Goal: Task Accomplishment & Management: Manage account settings

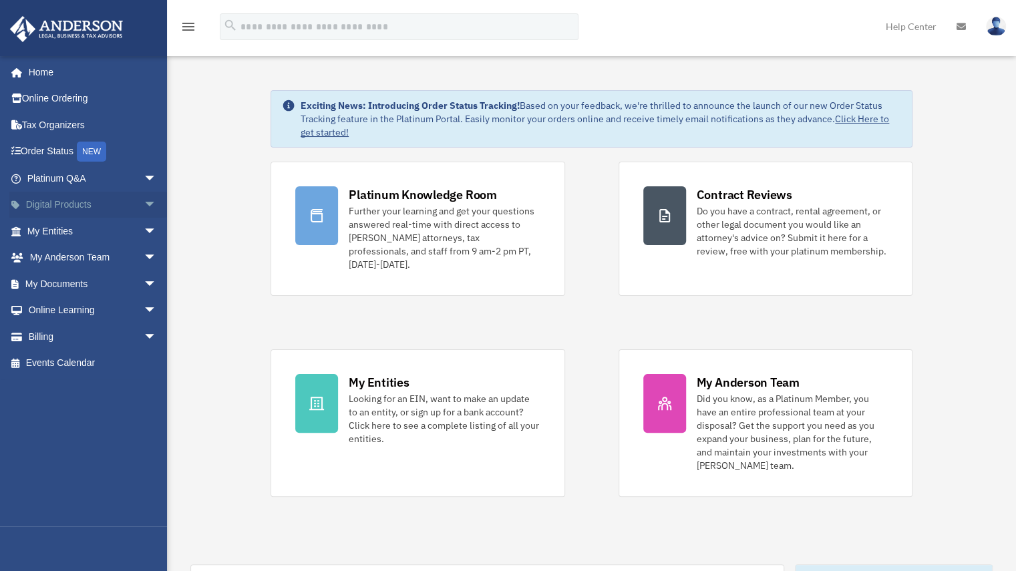
click at [144, 202] on span "arrow_drop_down" at bounding box center [157, 205] width 27 height 27
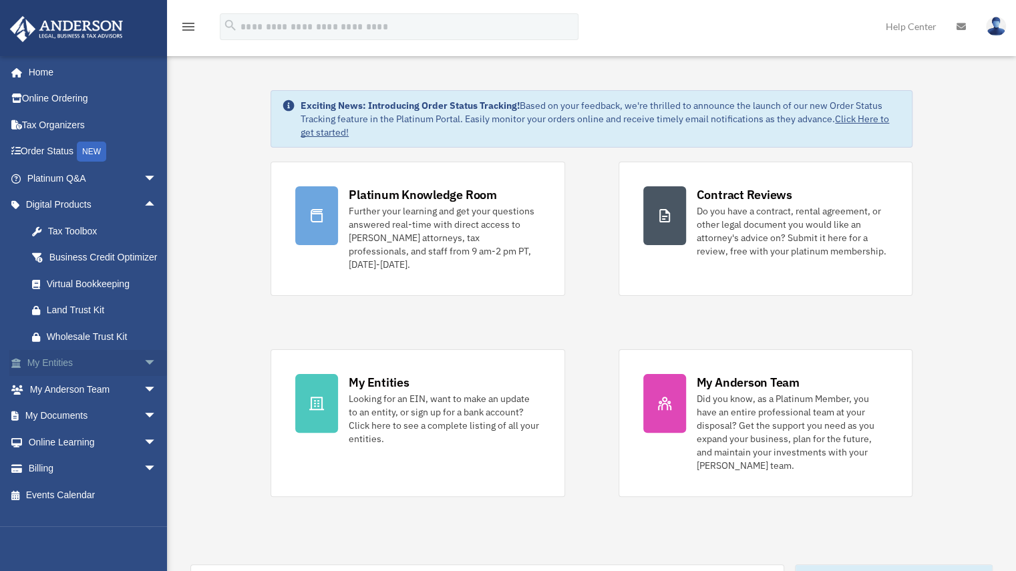
click at [144, 376] on span "arrow_drop_down" at bounding box center [157, 363] width 27 height 27
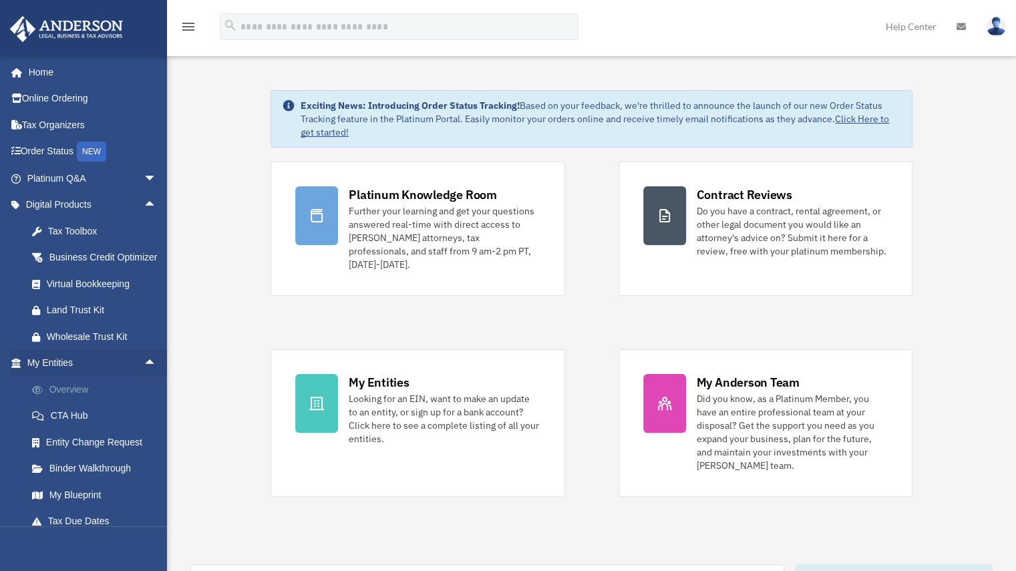
click at [74, 401] on link "Overview" at bounding box center [98, 389] width 158 height 27
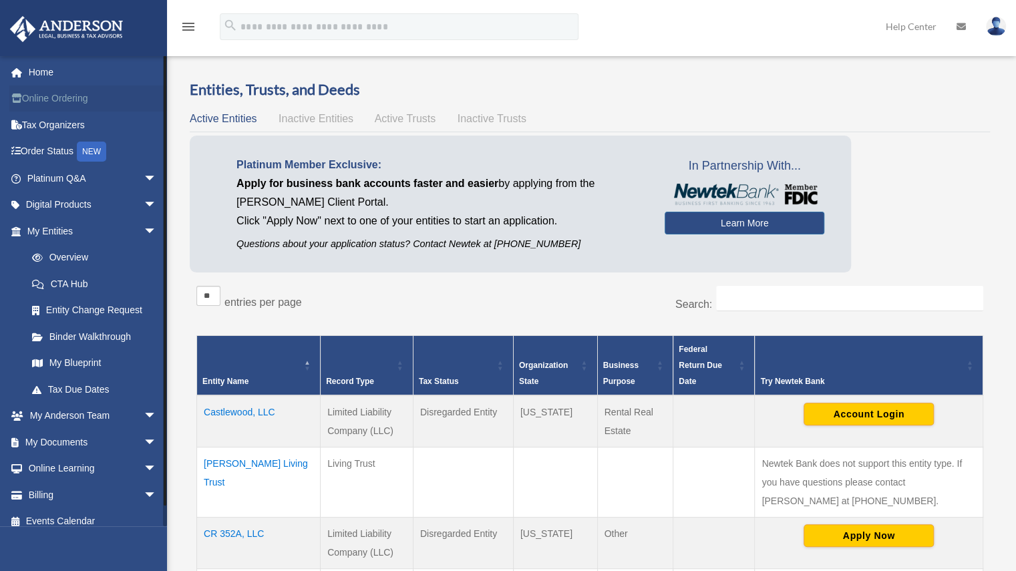
click at [67, 98] on link "Online Ordering" at bounding box center [93, 98] width 168 height 27
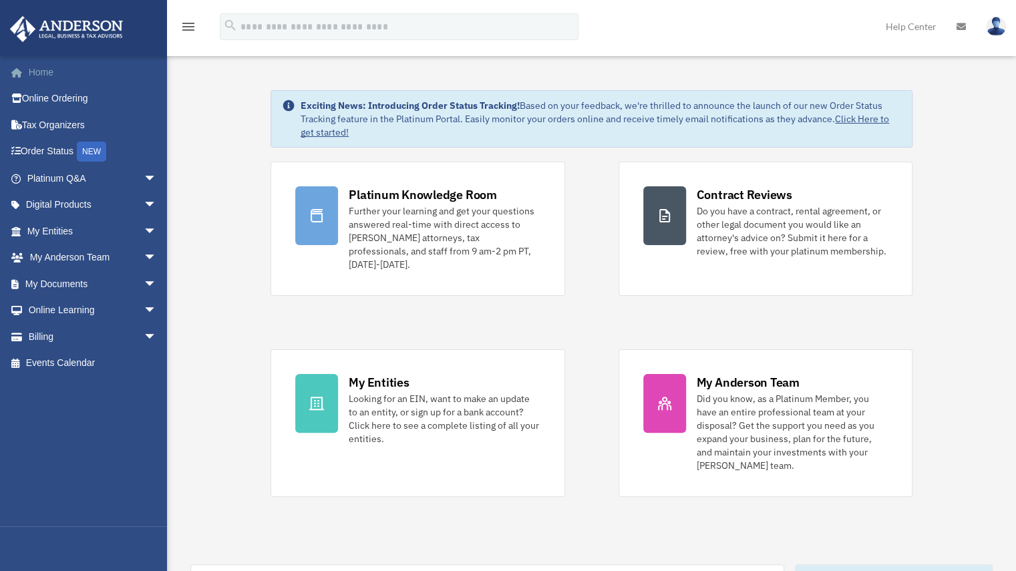
click at [43, 69] on link "Home" at bounding box center [93, 72] width 168 height 27
click at [144, 333] on span "arrow_drop_down" at bounding box center [157, 336] width 27 height 27
click at [94, 363] on link "$ Open Invoices" at bounding box center [98, 363] width 158 height 27
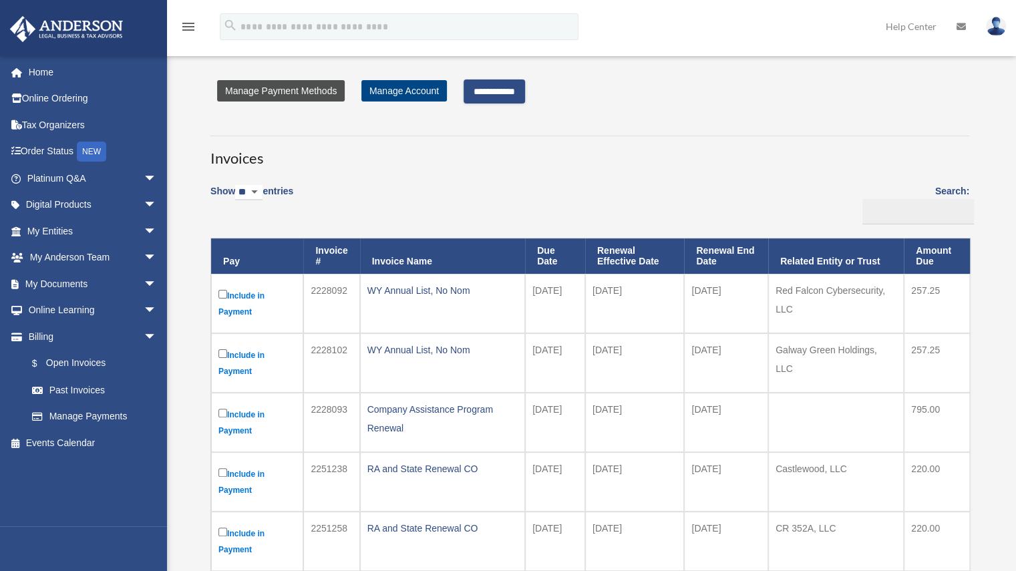
click at [317, 90] on link "Manage Payment Methods" at bounding box center [281, 90] width 128 height 21
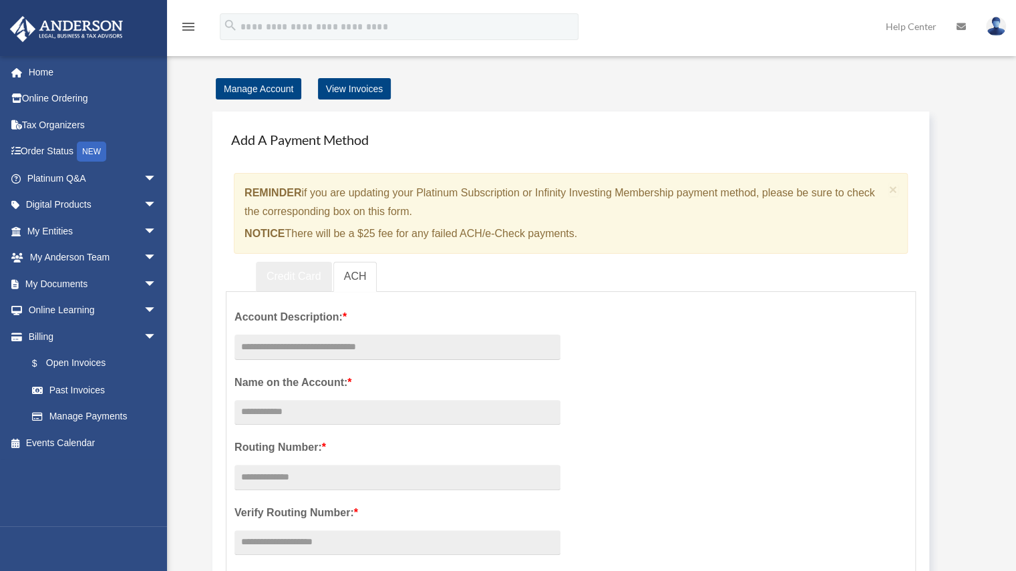
click at [280, 277] on link "Credit Card" at bounding box center [294, 277] width 76 height 30
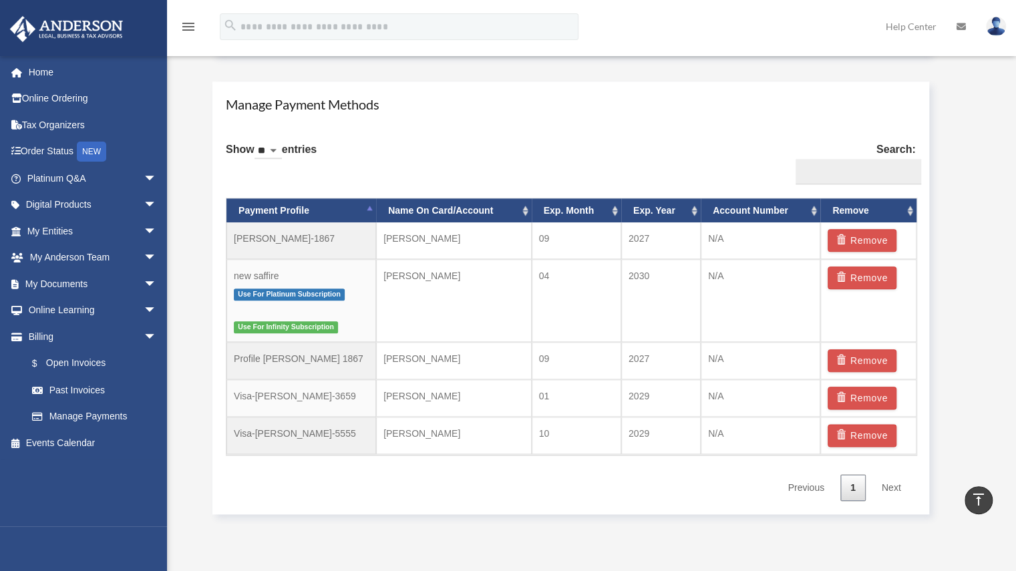
scroll to position [739, 0]
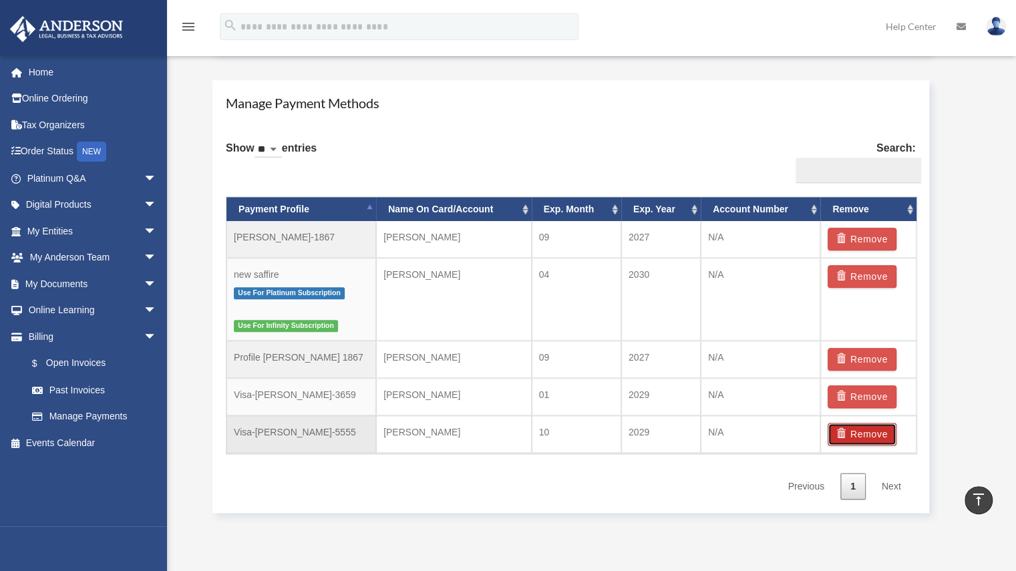
click at [877, 435] on button "Remove" at bounding box center [862, 434] width 69 height 23
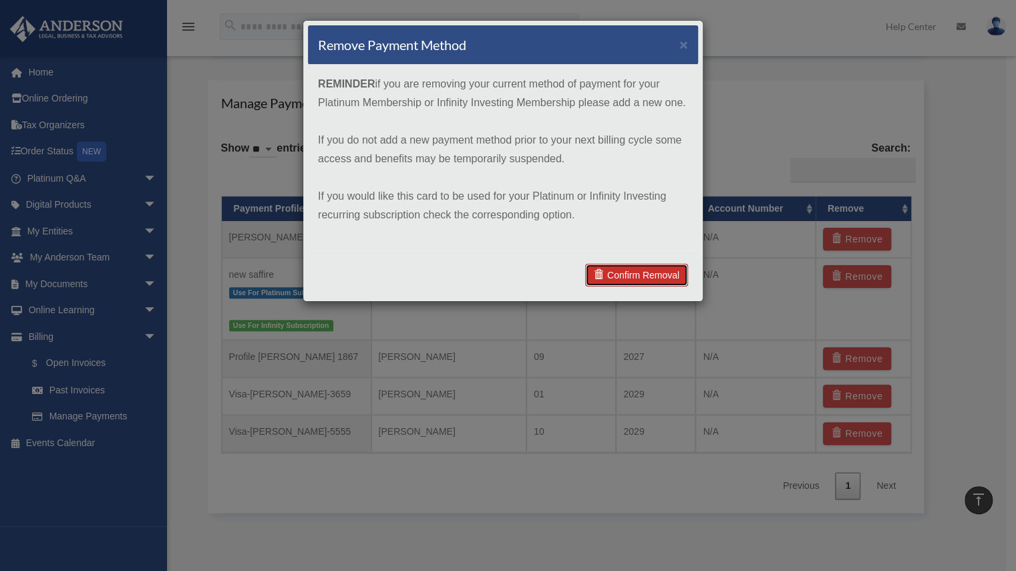
click at [659, 279] on link "Confirm Removal" at bounding box center [636, 275] width 103 height 23
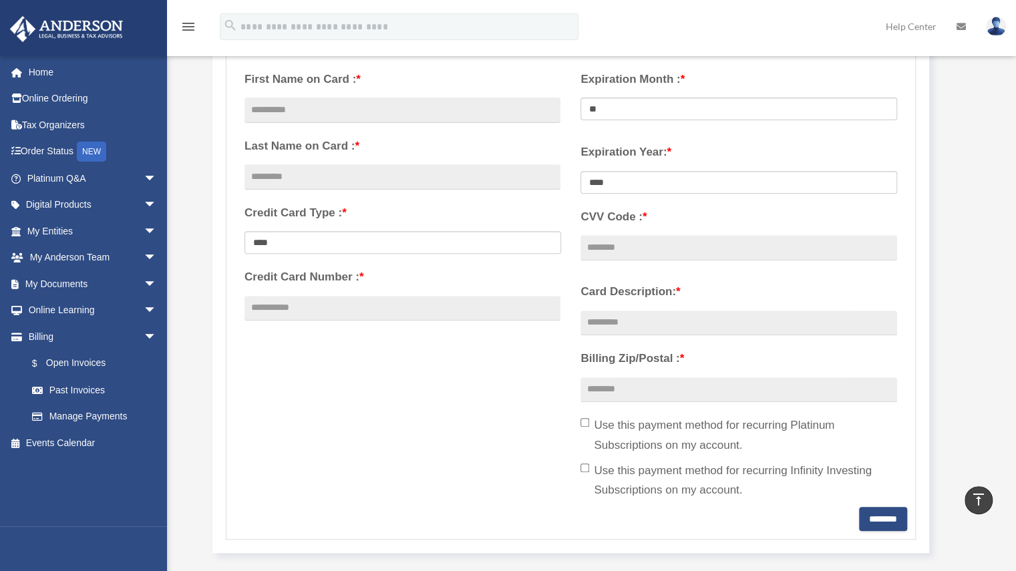
scroll to position [0, 0]
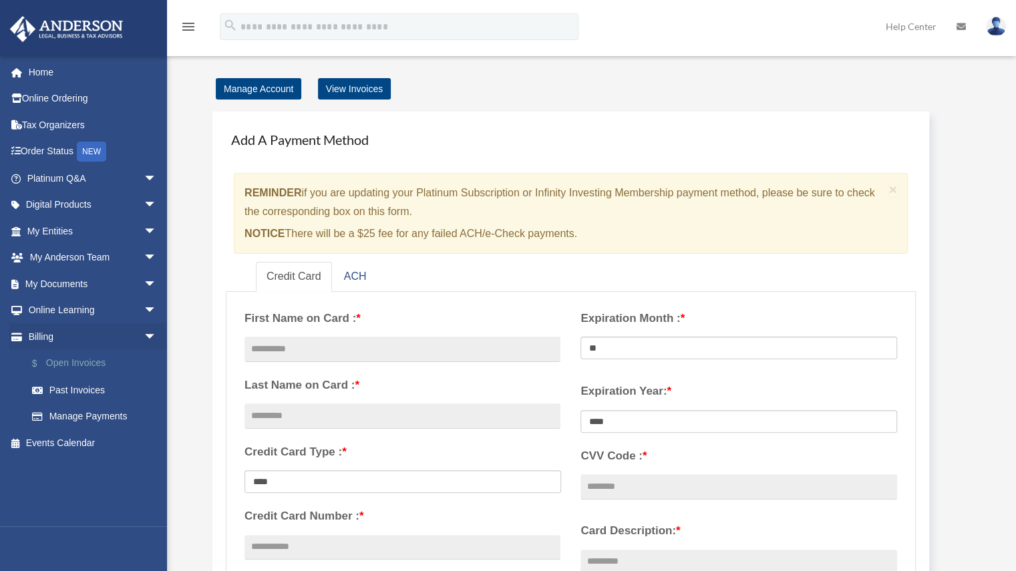
click at [79, 359] on link "$ Open Invoices" at bounding box center [98, 363] width 158 height 27
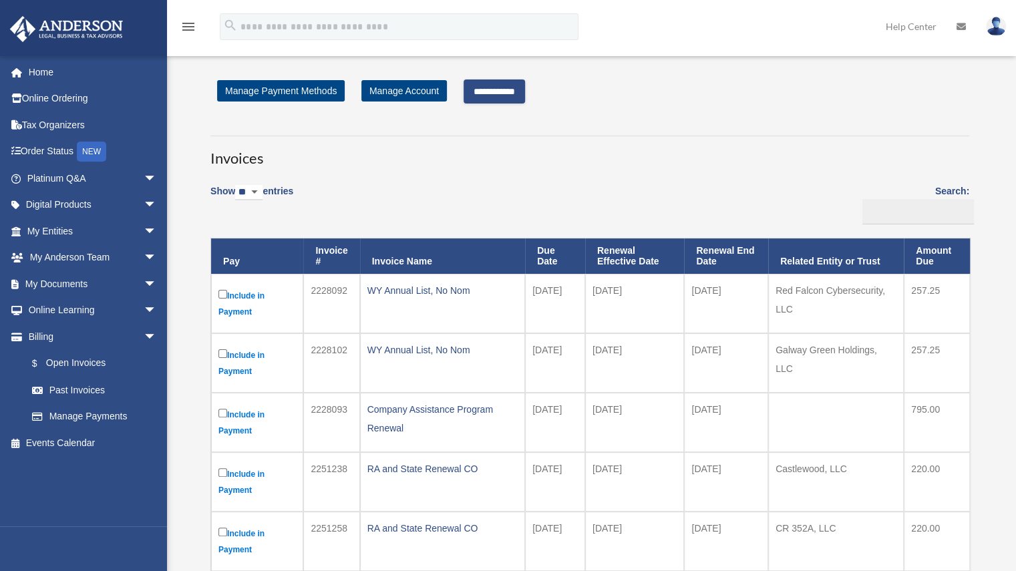
click at [516, 85] on input "**********" at bounding box center [494, 91] width 61 height 24
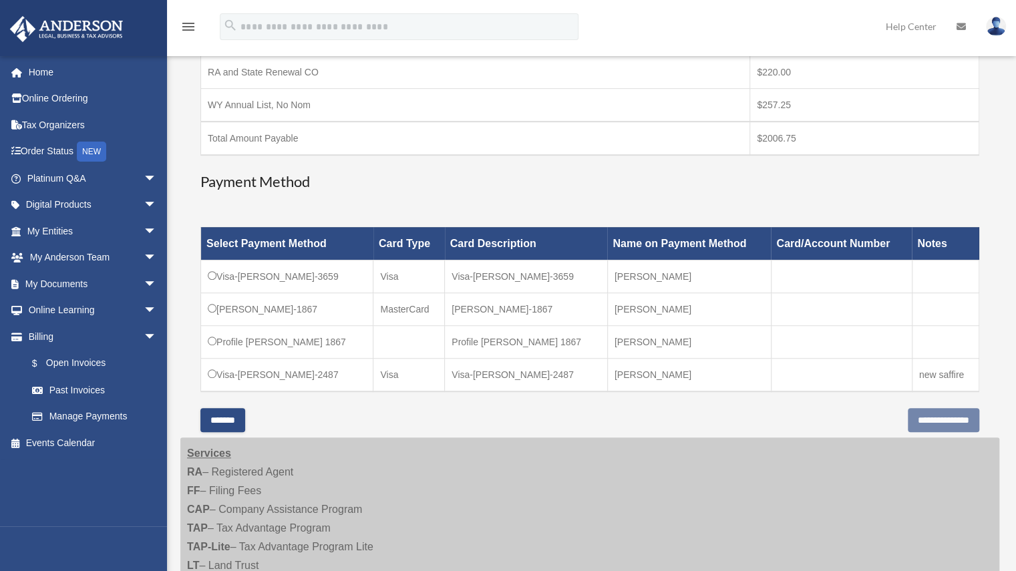
scroll to position [384, 0]
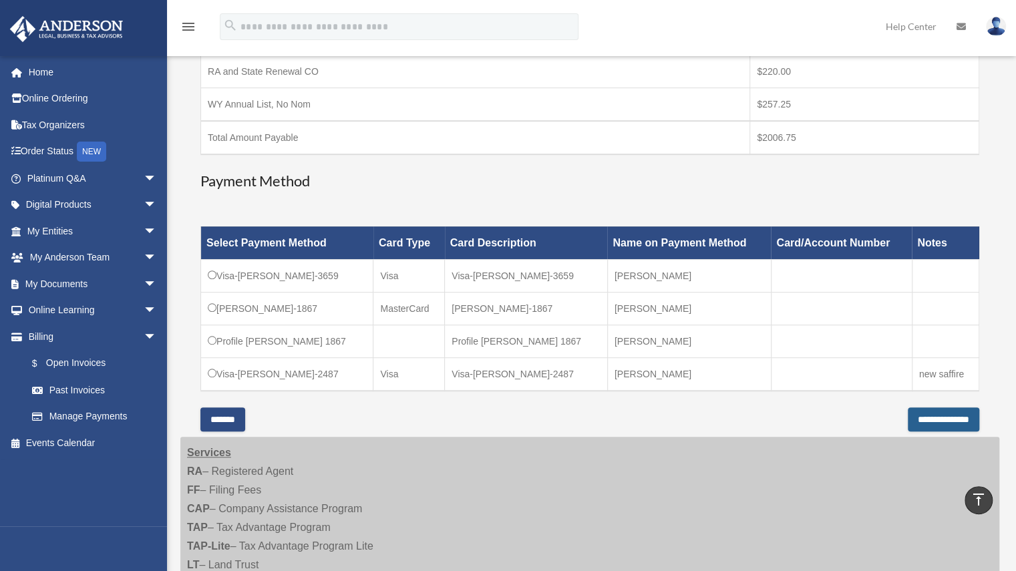
click at [932, 415] on input "**********" at bounding box center [943, 419] width 71 height 24
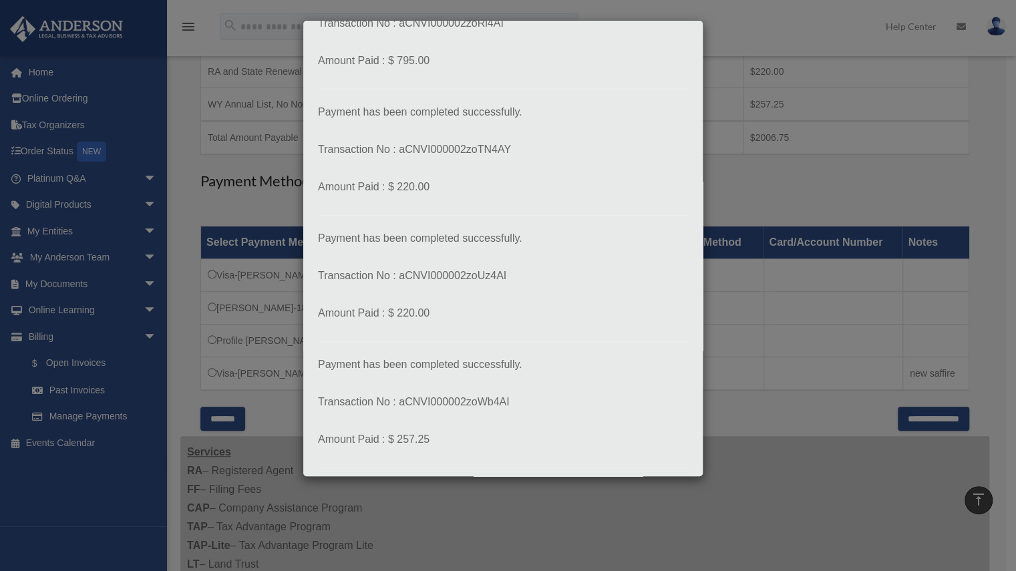
scroll to position [417, 0]
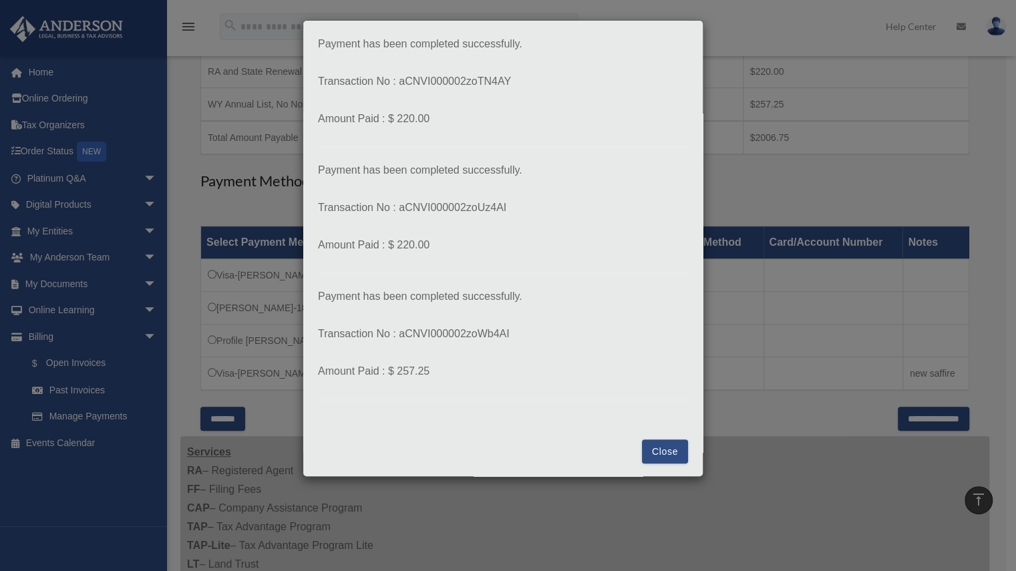
click at [651, 445] on button "Close" at bounding box center [665, 452] width 46 height 24
